Goal: Task Accomplishment & Management: Manage account settings

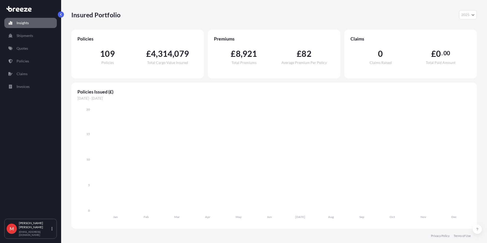
select select "2025"
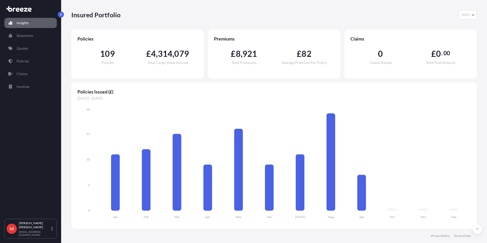
drag, startPoint x: 27, startPoint y: 55, endPoint x: 27, endPoint y: 52, distance: 3.6
click at [27, 55] on div "Insights Shipments Quotes Policies Claims Invoices" at bounding box center [30, 115] width 52 height 205
click at [27, 52] on link "Quotes" at bounding box center [30, 48] width 52 height 10
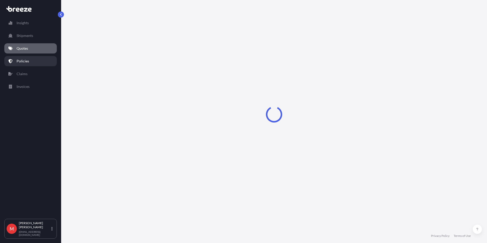
click at [25, 62] on p "Policies" at bounding box center [23, 61] width 12 height 5
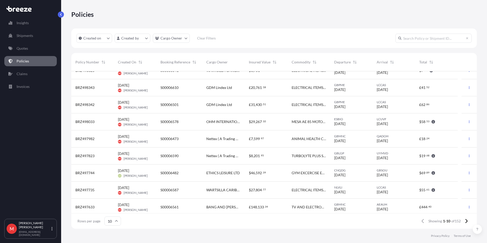
scroll to position [29, 0]
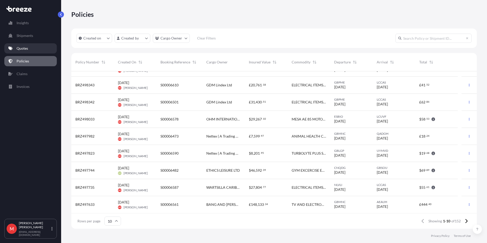
click at [24, 47] on p "Quotes" at bounding box center [22, 48] width 11 height 5
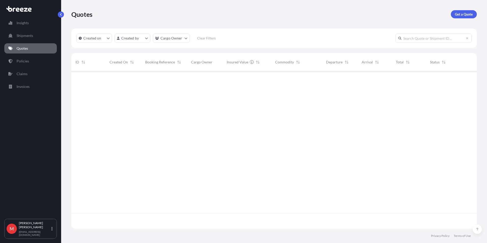
scroll to position [156, 401]
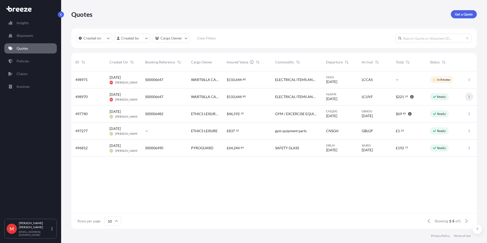
click at [469, 98] on button "button" at bounding box center [469, 97] width 8 height 8
click at [451, 101] on link "Edit quote" at bounding box center [446, 98] width 39 height 8
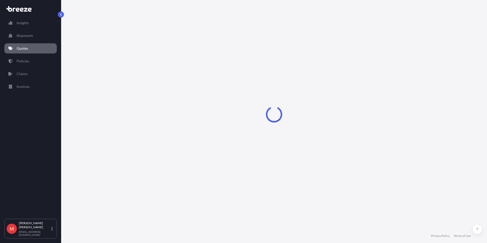
select select "Road"
select select "Air"
select select "Road"
select select "3"
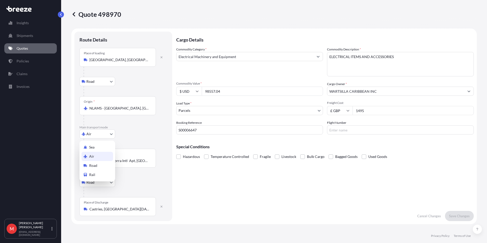
click at [90, 134] on body "Insights Shipments Quotes Policies Claims Invoices M [PERSON_NAME] [PERSON_NAME…" at bounding box center [243, 121] width 487 height 243
click at [97, 147] on div "Sea" at bounding box center [97, 147] width 32 height 9
select select "Sea"
select select "1"
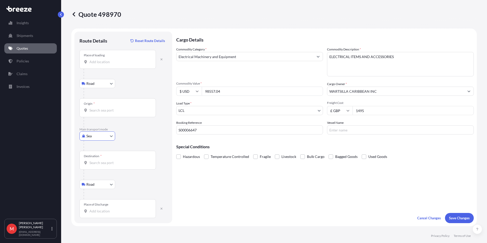
click at [99, 109] on input "Origin *" at bounding box center [119, 110] width 60 height 5
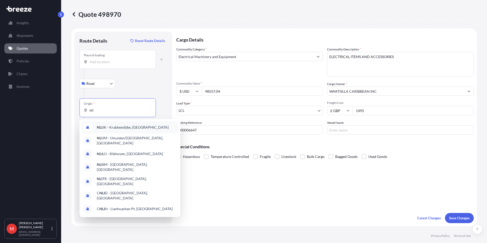
drag, startPoint x: 107, startPoint y: 110, endPoint x: 64, endPoint y: 110, distance: 43.8
click at [64, 110] on div "Quote 498970 Route Details Reset Route Details Place of loading Road Road Rail …" at bounding box center [274, 114] width 426 height 229
type input "N"
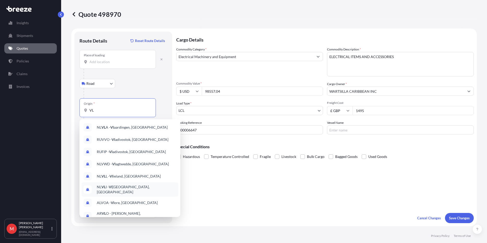
click at [119, 189] on span "NL VL I - Vl [GEOGRAPHIC_DATA], [GEOGRAPHIC_DATA]" at bounding box center [136, 189] width 79 height 10
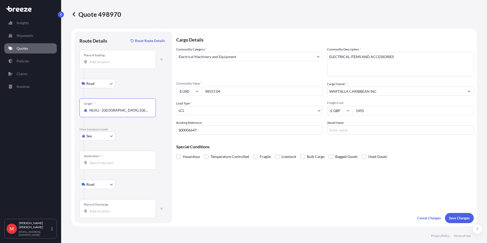
type input "NLVLI - [GEOGRAPHIC_DATA], [GEOGRAPHIC_DATA]"
click at [93, 163] on input "Destination *" at bounding box center [119, 162] width 60 height 5
click at [104, 178] on span "LCCAS - Castries , [GEOGRAPHIC_DATA][DATE]" at bounding box center [134, 179] width 75 height 5
type input "LCCAS - Castries, [GEOGRAPHIC_DATA][DATE]"
click at [103, 66] on div "Place of loading" at bounding box center [117, 59] width 76 height 19
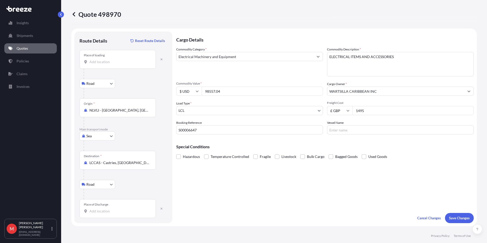
click at [103, 64] on input "Place of loading" at bounding box center [119, 61] width 60 height 5
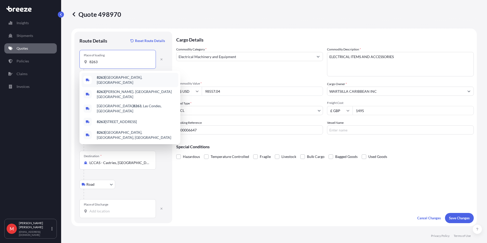
click at [103, 75] on div "8263 [GEOGRAPHIC_DATA], [GEOGRAPHIC_DATA]" at bounding box center [129, 80] width 97 height 14
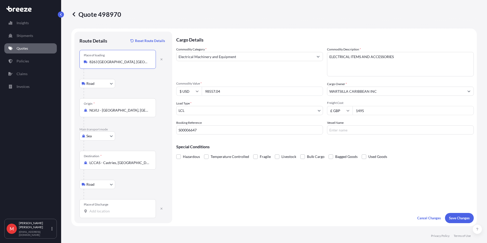
type input "8263 [GEOGRAPHIC_DATA], [GEOGRAPHIC_DATA]"
click at [100, 211] on input "Place of Discharge" at bounding box center [119, 211] width 60 height 5
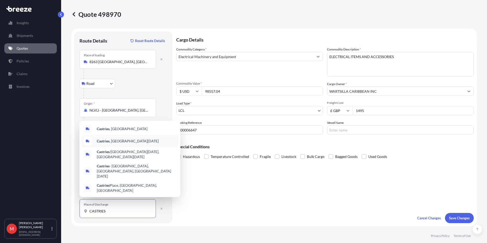
click at [118, 144] on span "Castries , [GEOGRAPHIC_DATA][DATE]" at bounding box center [128, 140] width 62 height 5
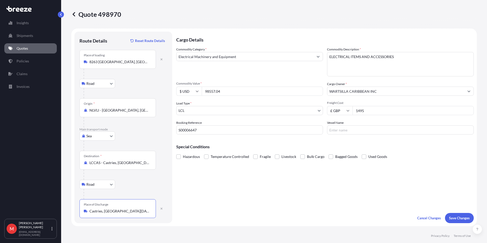
type input "Castries, [GEOGRAPHIC_DATA][DATE]"
click at [274, 183] on div "Cargo Details Commodity Category * Electrical Machinery and Equipment Commodity…" at bounding box center [324, 127] width 297 height 191
click at [450, 219] on p "Save Changes" at bounding box center [459, 217] width 21 height 5
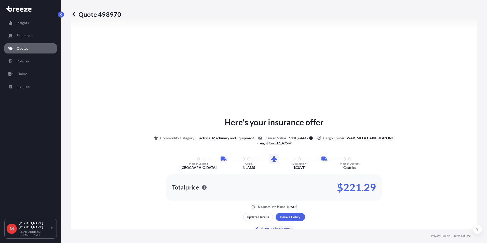
select select "Road"
select select "Sea"
select select "Road"
select select "1"
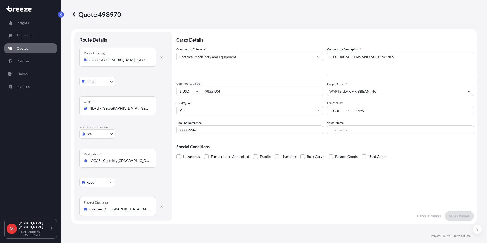
click at [342, 131] on input "Vessel Name" at bounding box center [400, 129] width 147 height 9
paste input "LOMBOK STRAIT"
type input "LOMBOK STRAIT"
click at [463, 217] on p "Save Changes" at bounding box center [459, 215] width 21 height 5
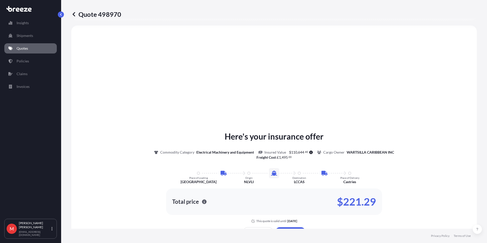
select select "Road"
select select "Sea"
select select "Road"
select select "1"
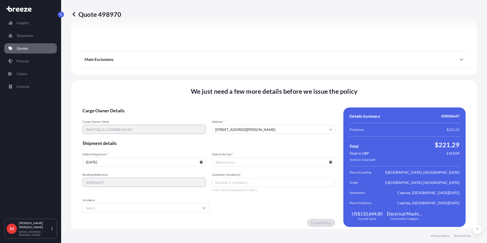
scroll to position [667, 0]
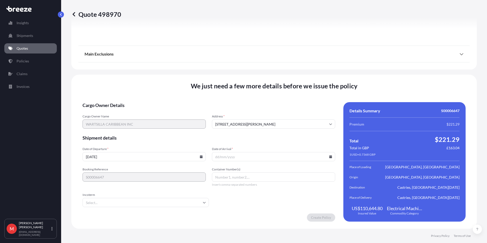
click at [200, 158] on icon at bounding box center [201, 156] width 3 height 3
click at [145, 111] on button "18" at bounding box center [144, 111] width 8 height 8
type input "[DATE]"
click at [329, 157] on icon at bounding box center [330, 156] width 3 height 3
click at [270, 131] on button "2" at bounding box center [272, 131] width 8 height 8
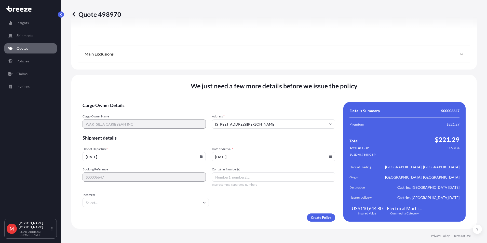
type input "[DATE]"
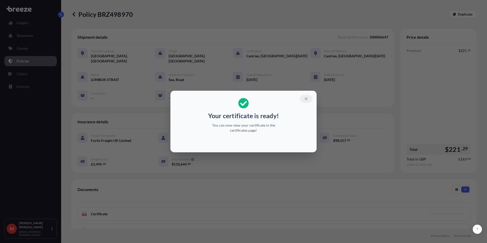
click at [308, 96] on button "button" at bounding box center [306, 99] width 13 height 8
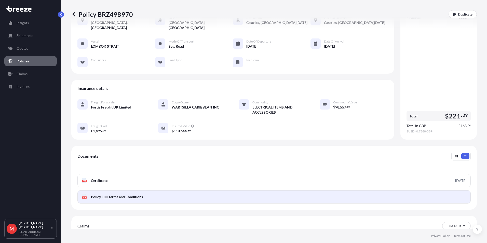
scroll to position [63, 0]
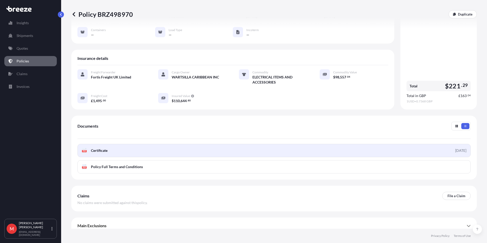
click at [114, 145] on link "PDF Certificate [DATE]" at bounding box center [273, 150] width 393 height 13
